Goal: Information Seeking & Learning: Learn about a topic

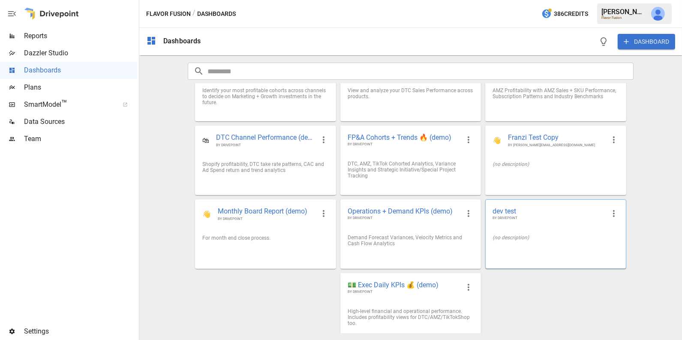
scroll to position [39, 0]
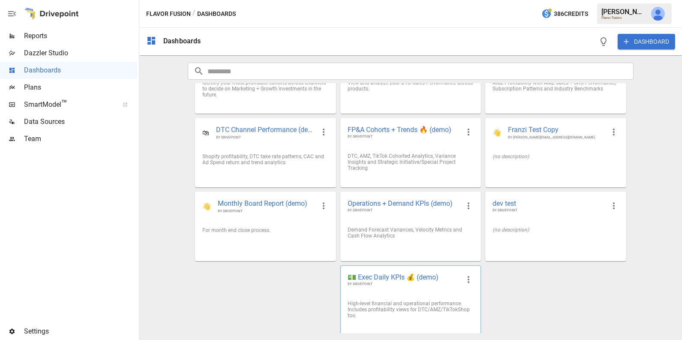
click at [433, 300] on div "High-level financial and operational performance. Includes profitability views …" at bounding box center [411, 309] width 126 height 18
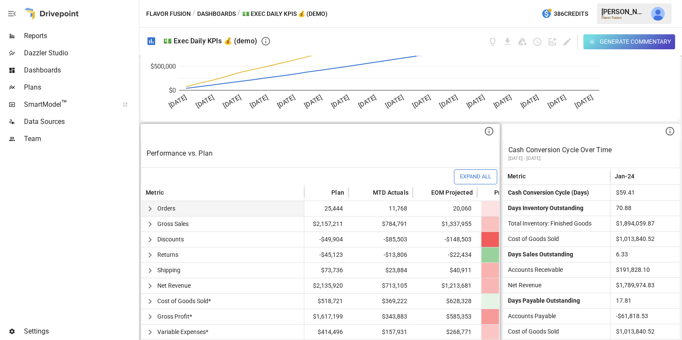
scroll to position [0, 27]
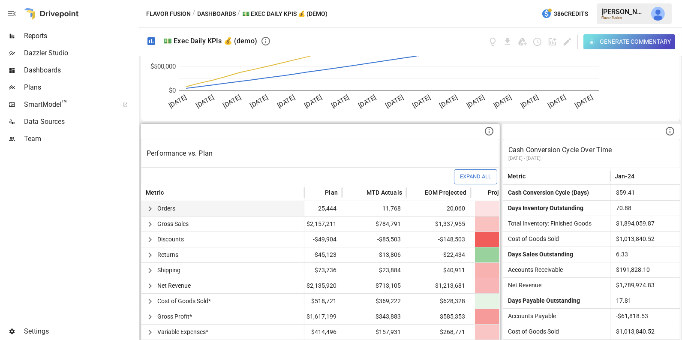
click at [147, 206] on icon "button" at bounding box center [150, 209] width 10 height 10
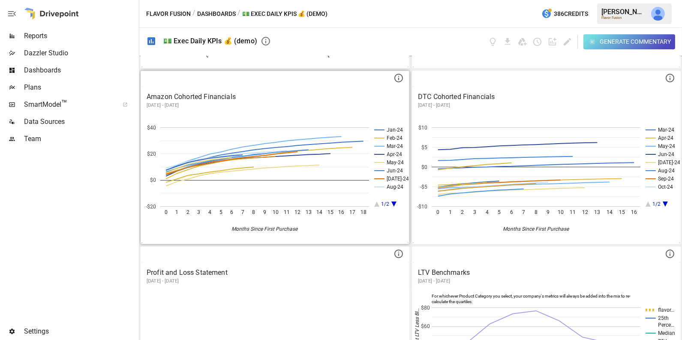
scroll to position [683, 0]
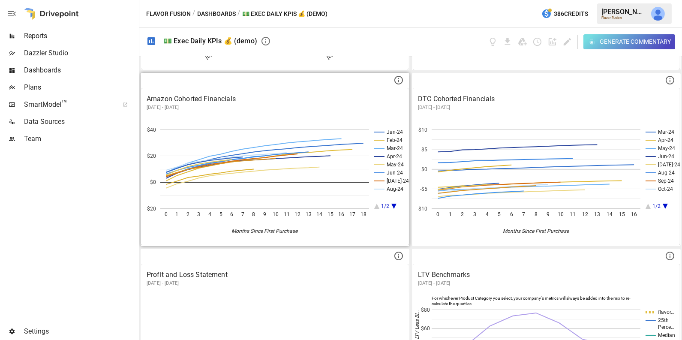
click at [300, 88] on div "Amazon Cohorted Financials December 2023 - January 2025" at bounding box center [274, 102] width 267 height 28
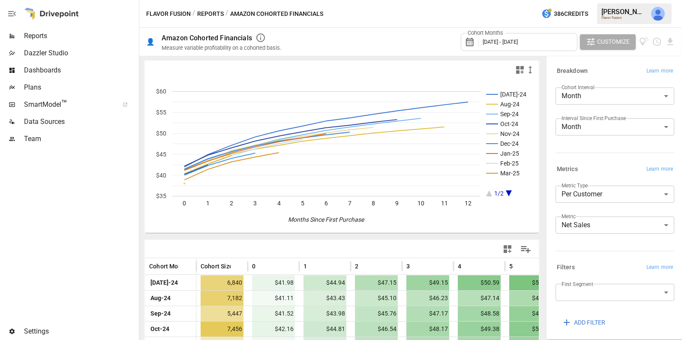
click at [77, 69] on span "Dashboards" at bounding box center [80, 70] width 113 height 10
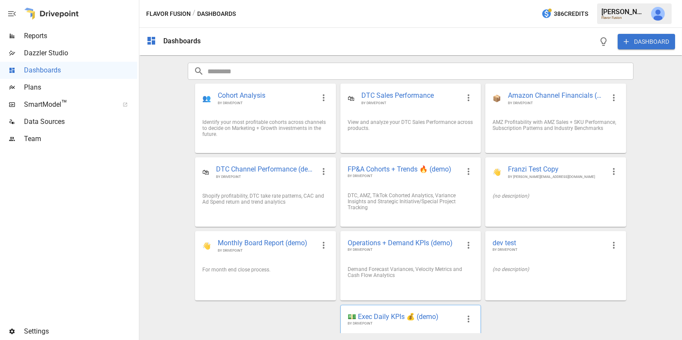
click at [401, 313] on span "💵 Exec Daily KPIs 💰 (demo)" at bounding box center [404, 316] width 112 height 9
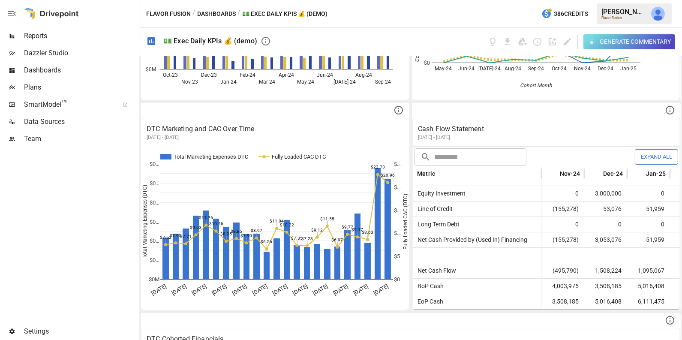
scroll to position [59, 0]
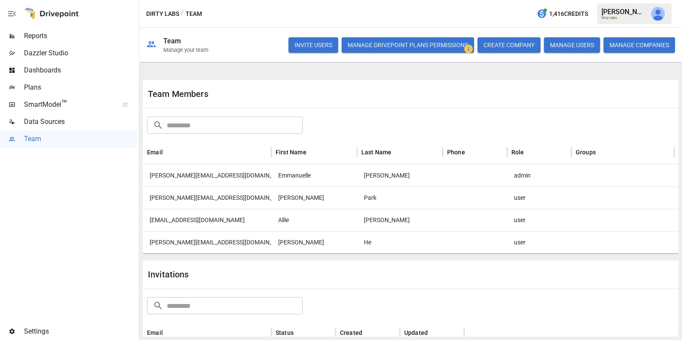
scroll to position [44, 0]
